Goal: Task Accomplishment & Management: Use online tool/utility

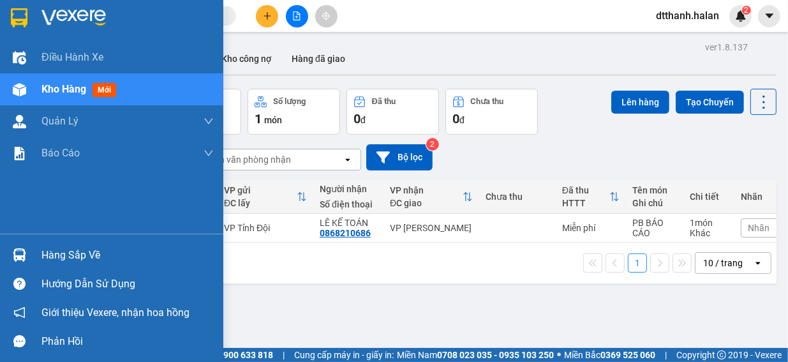
click at [72, 252] on div "Hàng sắp về" at bounding box center [127, 255] width 172 height 19
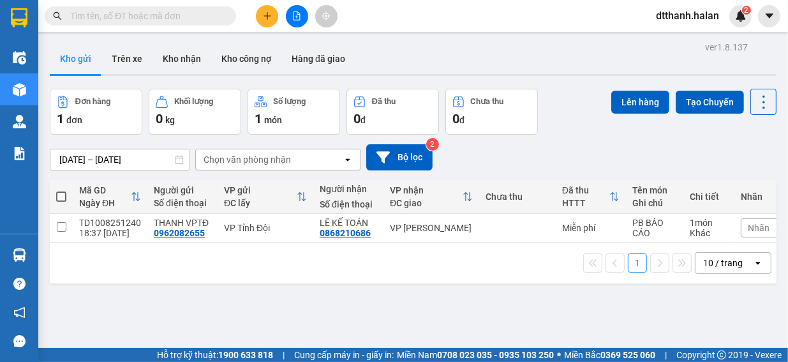
click at [631, 153] on section "Kết quả tìm kiếm ( 0 ) Bộ lọc No Data dtthanh.halan 2 Điều hành xe Kho hàng mới…" at bounding box center [394, 181] width 788 height 362
click at [707, 105] on button "Tạo Chuyến" at bounding box center [710, 102] width 68 height 23
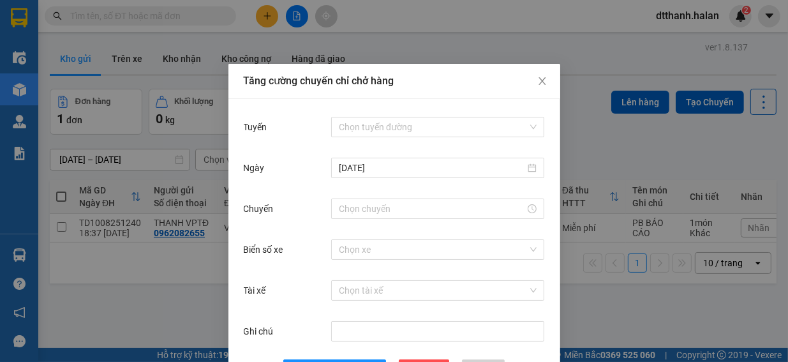
click at [662, 139] on div "Tăng cường chuyến chỉ chở hàng Tuyến Chọn tuyến đường [DATE] Chuyến Biển số xe …" at bounding box center [394, 181] width 788 height 362
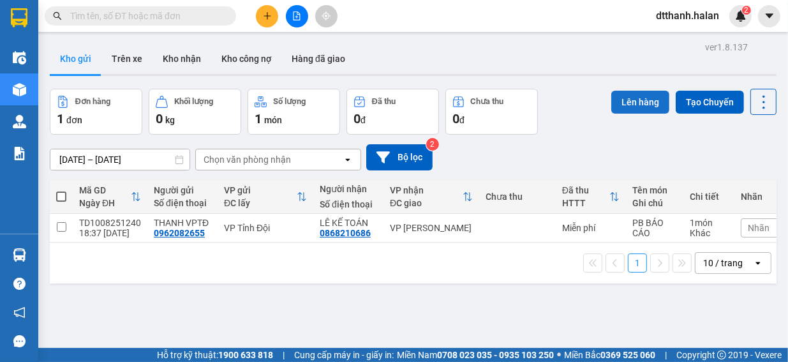
click at [639, 100] on button "Lên hàng" at bounding box center [640, 102] width 58 height 23
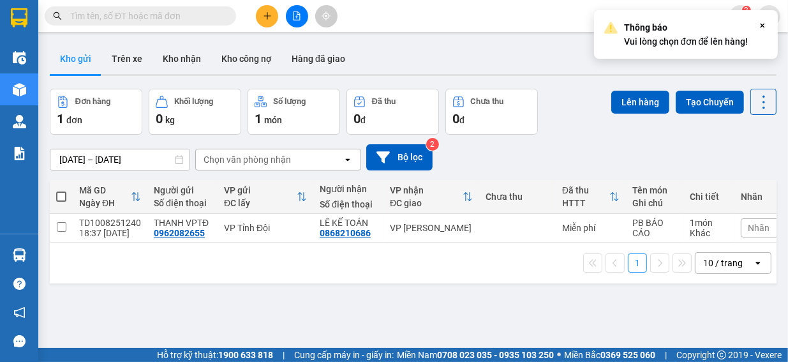
click at [761, 24] on icon at bounding box center [763, 26] width 4 height 4
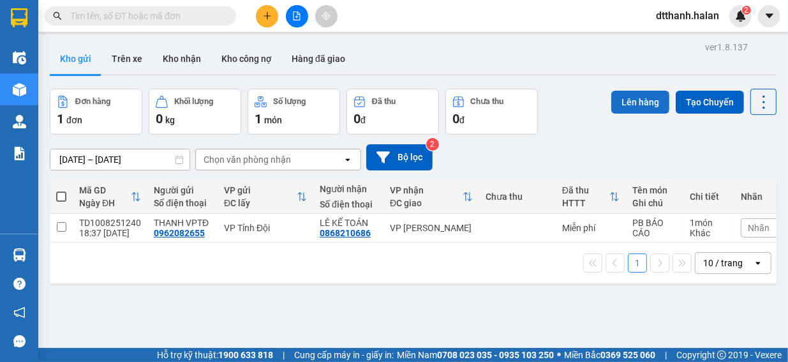
click at [624, 101] on button "Lên hàng" at bounding box center [640, 102] width 58 height 23
click at [61, 227] on input "checkbox" at bounding box center [62, 227] width 10 height 10
checkbox input "true"
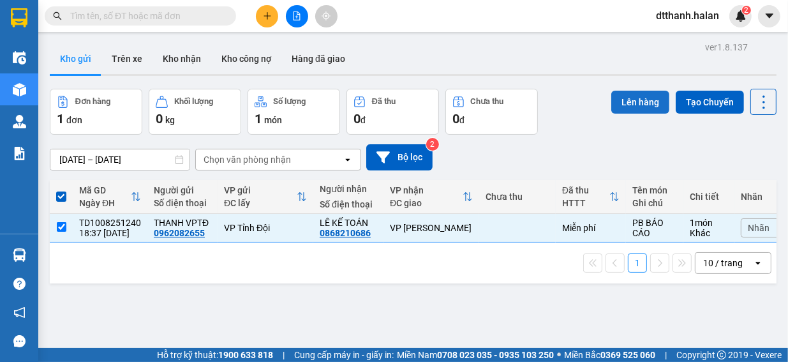
click at [637, 101] on button "Lên hàng" at bounding box center [640, 102] width 58 height 23
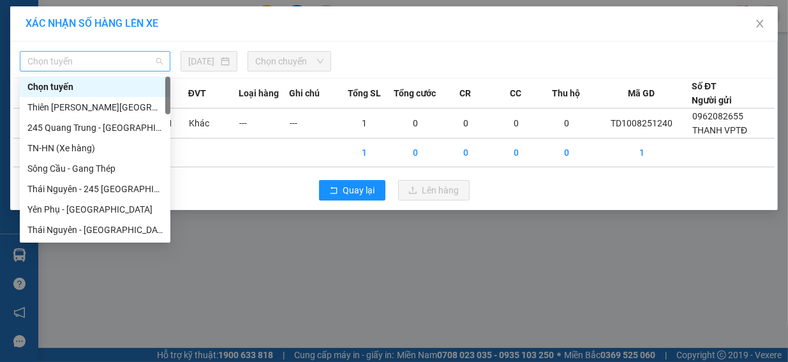
click at [108, 70] on span "Chọn tuyến" at bounding box center [94, 61] width 135 height 19
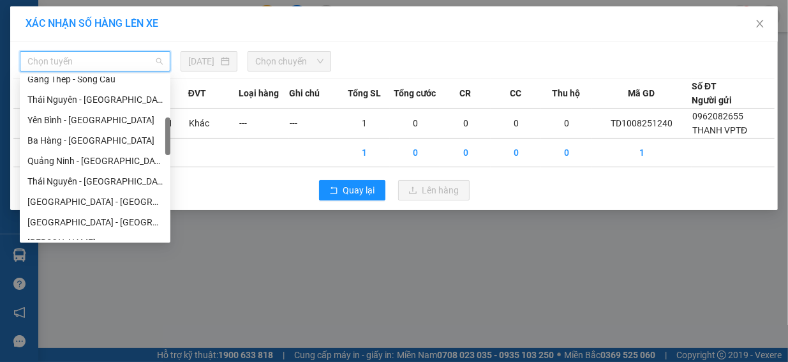
scroll to position [255, 0]
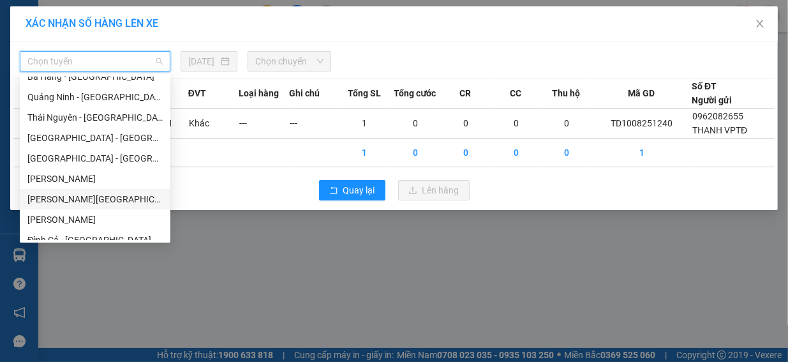
click at [108, 202] on div "[PERSON_NAME][GEOGRAPHIC_DATA]" at bounding box center [94, 199] width 135 height 14
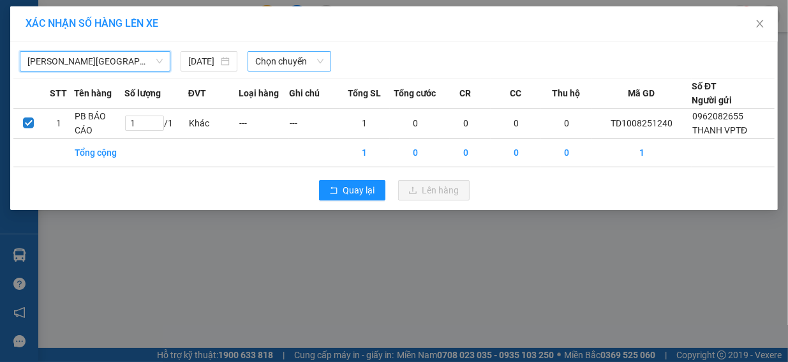
click at [322, 64] on span "Chọn chuyến" at bounding box center [289, 61] width 68 height 19
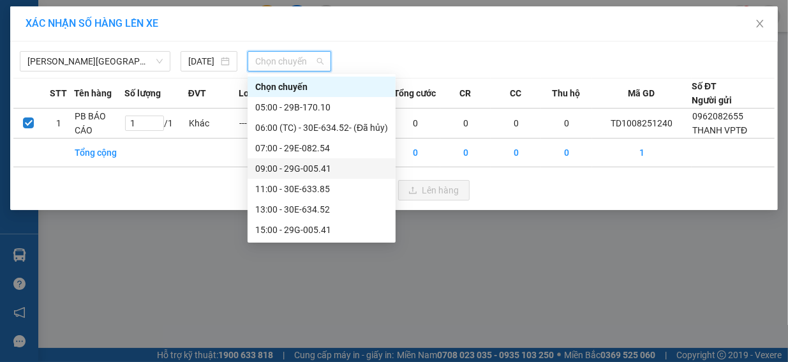
click at [324, 168] on div "09:00 - 29G-005.41" at bounding box center [321, 168] width 133 height 14
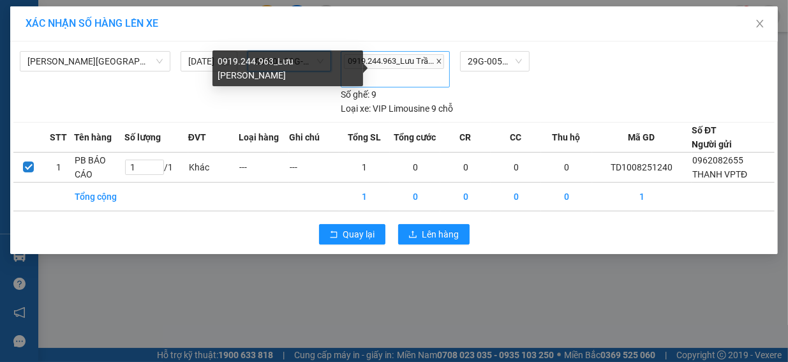
click at [436, 62] on icon "close" at bounding box center [439, 61] width 6 height 6
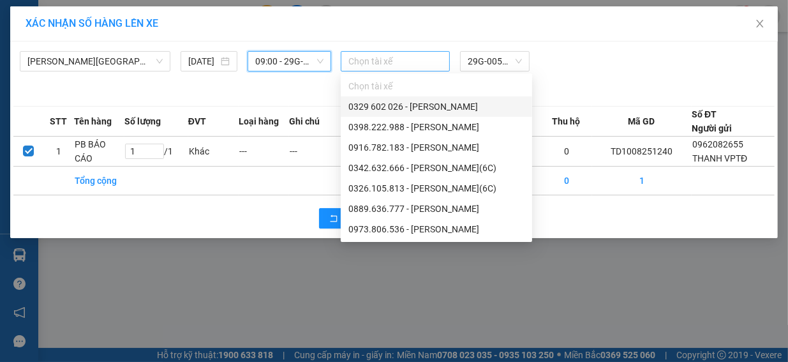
click at [319, 89] on div "Tuyên Quang - [GEOGRAPHIC_DATA] [DATE] 09:00 09:00 - 29G-005.41" at bounding box center [177, 75] width 315 height 49
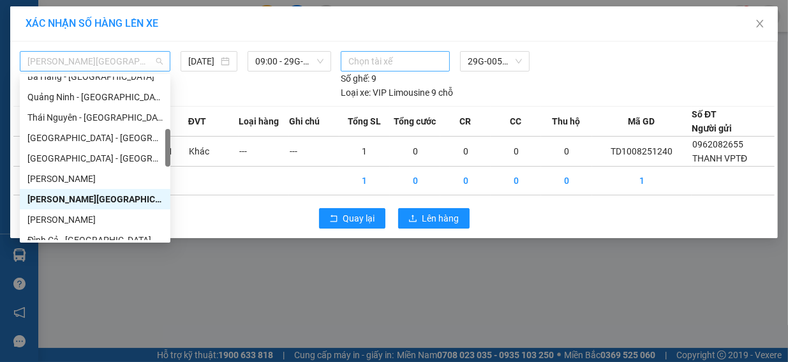
click at [158, 61] on span "[PERSON_NAME][GEOGRAPHIC_DATA]" at bounding box center [94, 61] width 135 height 19
click at [130, 199] on div "[PERSON_NAME][GEOGRAPHIC_DATA]" at bounding box center [94, 199] width 135 height 14
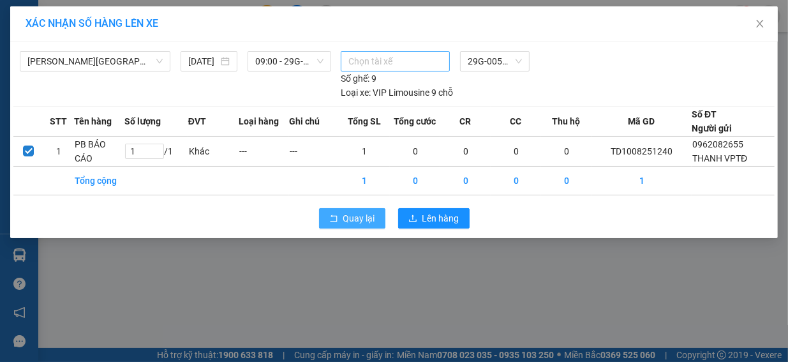
click at [363, 214] on span "Quay lại" at bounding box center [359, 218] width 32 height 14
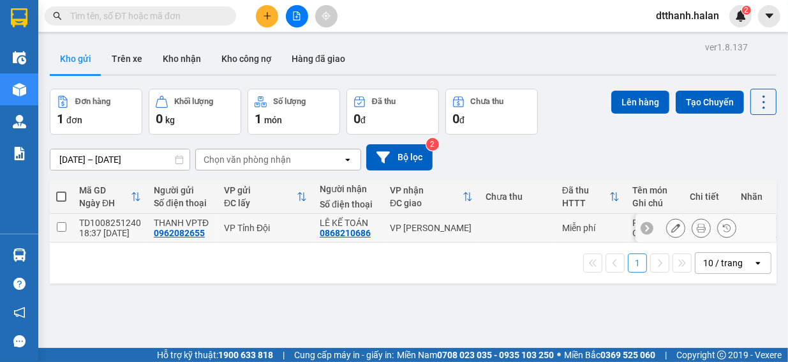
click at [61, 228] on input "checkbox" at bounding box center [62, 227] width 10 height 10
checkbox input "true"
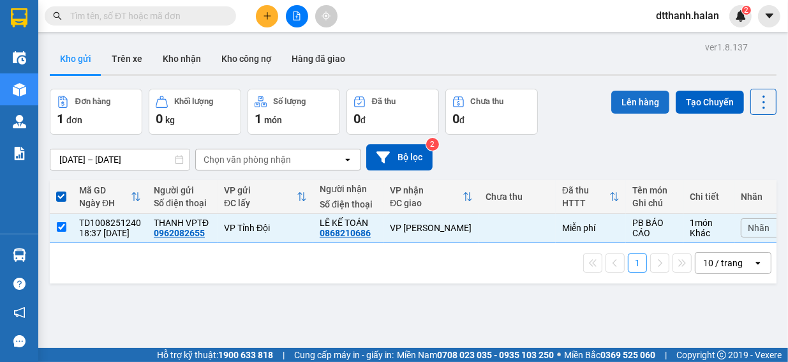
click at [628, 104] on button "Lên hàng" at bounding box center [640, 102] width 58 height 23
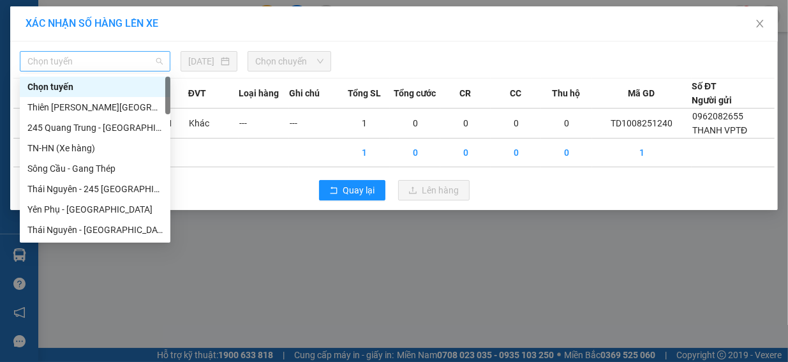
click at [148, 61] on span "Chọn tuyến" at bounding box center [94, 61] width 135 height 19
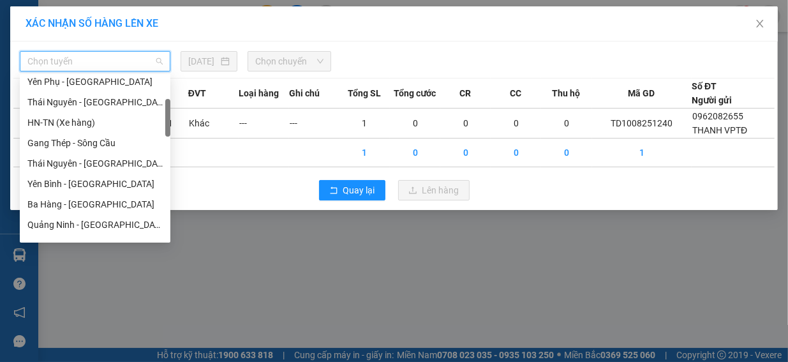
scroll to position [255, 0]
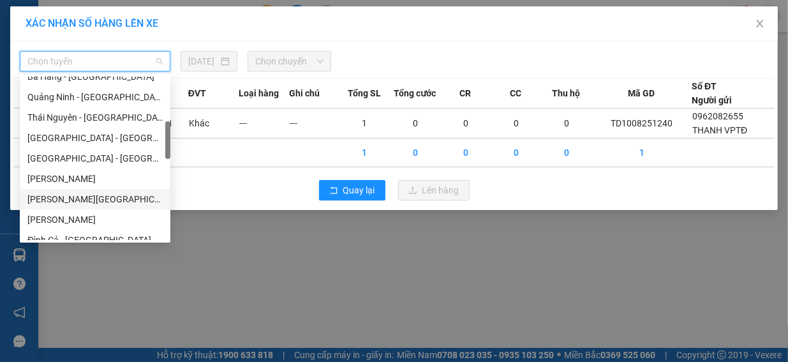
click at [127, 198] on div "[PERSON_NAME][GEOGRAPHIC_DATA]" at bounding box center [94, 199] width 135 height 14
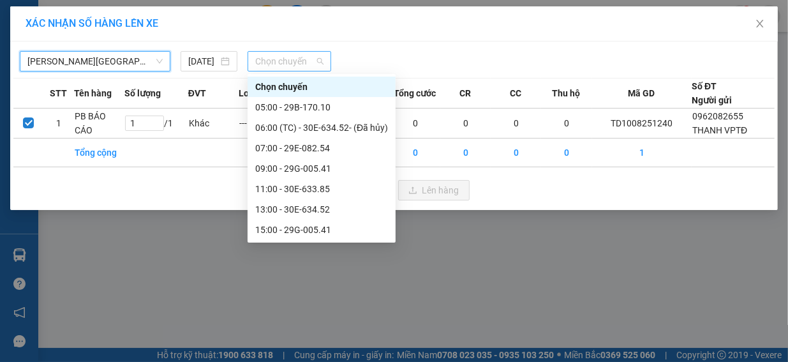
click at [319, 64] on span "Chọn chuyến" at bounding box center [289, 61] width 68 height 19
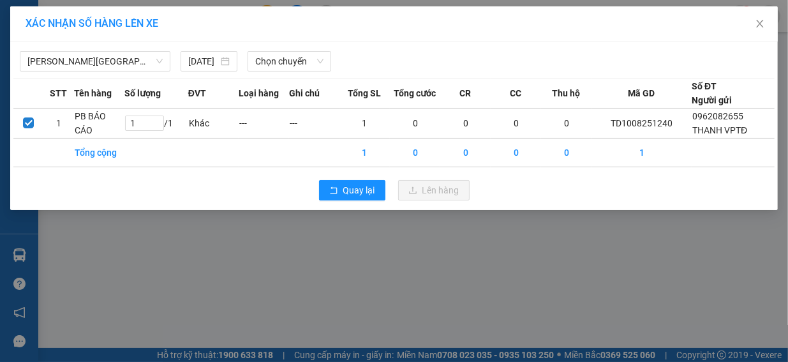
click at [498, 244] on div "XÁC NHẬN SỐ HÀNG LÊN XE Tuyên Quang - [GEOGRAPHIC_DATA] [DATE] Chọn chuyến STT …" at bounding box center [394, 181] width 788 height 362
